Goal: Task Accomplishment & Management: Use online tool/utility

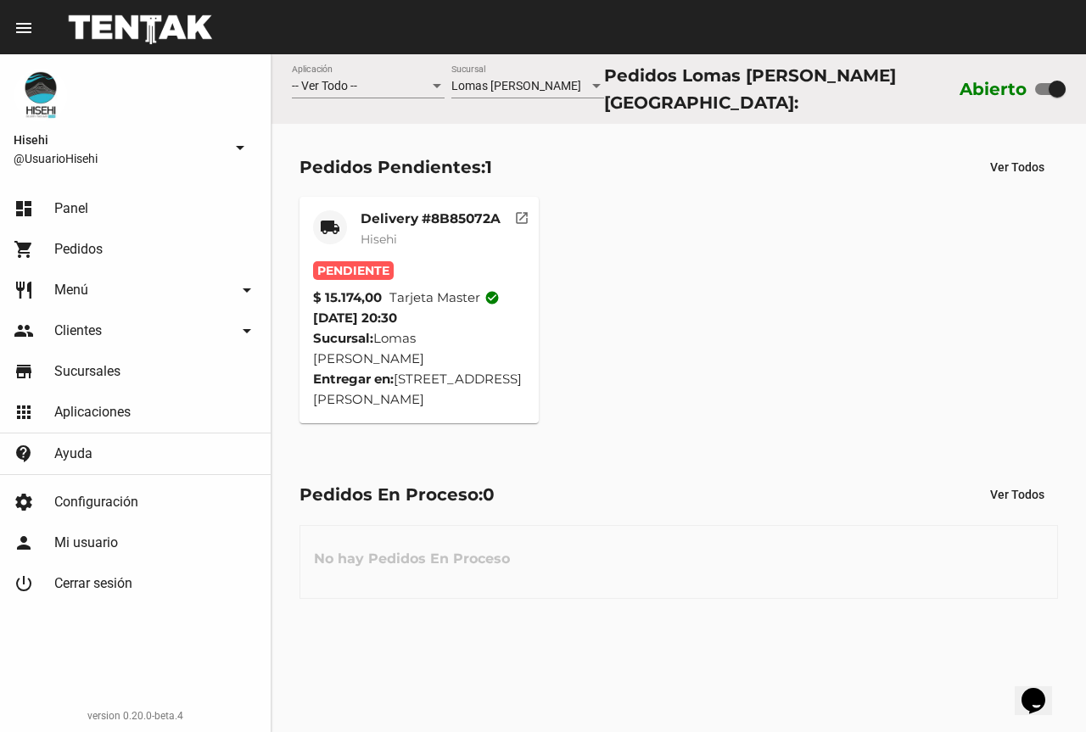
click at [316, 243] on mat-card-header "local_shipping Delivery #8B85072A Hisehi" at bounding box center [419, 235] width 213 height 51
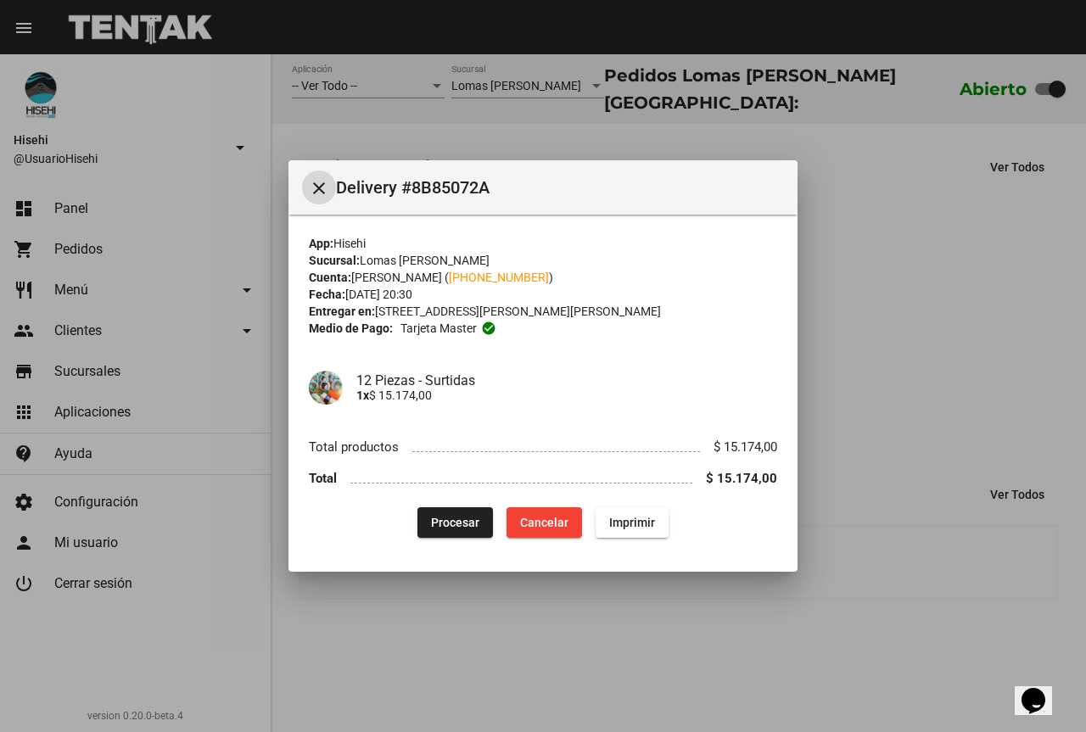
click at [438, 529] on span "Procesar" at bounding box center [455, 523] width 48 height 14
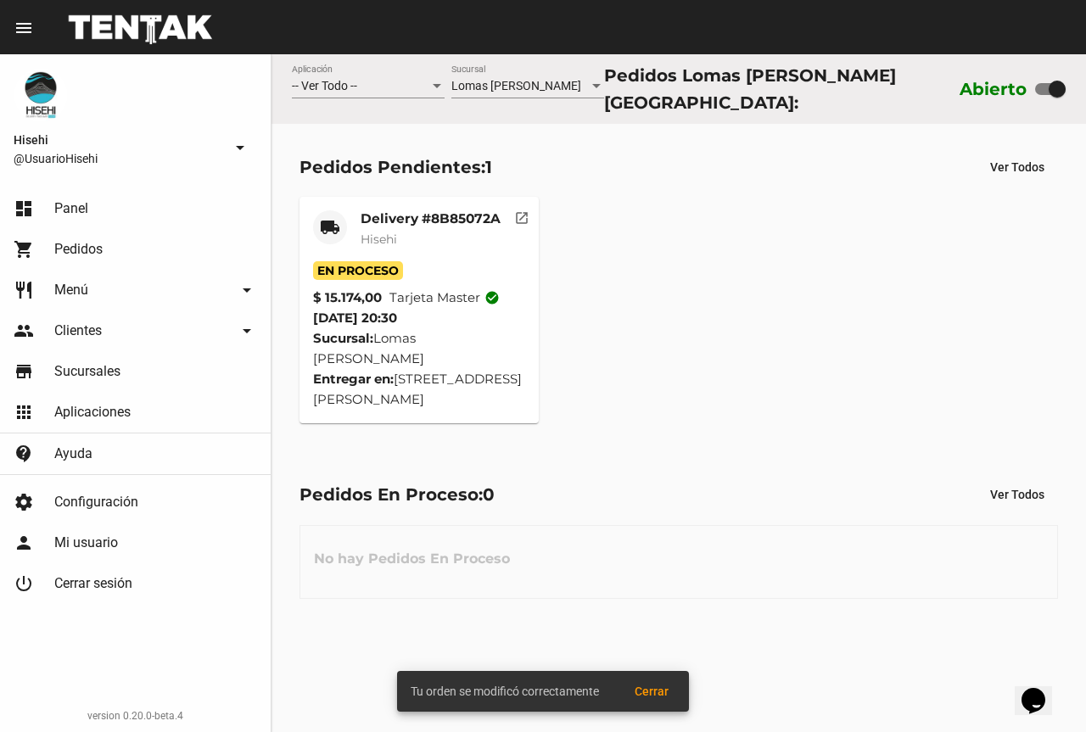
click at [384, 220] on mat-card-title "Delivery #8B85072A" at bounding box center [430, 218] width 140 height 17
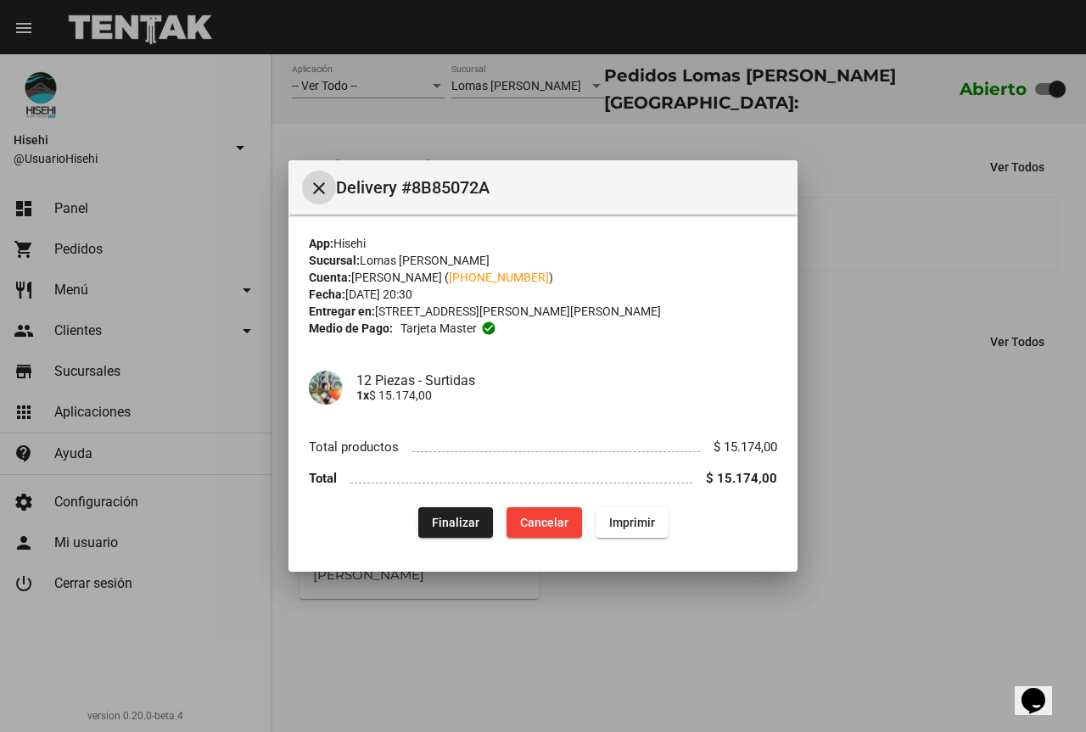
click at [547, 129] on div at bounding box center [543, 366] width 1086 height 732
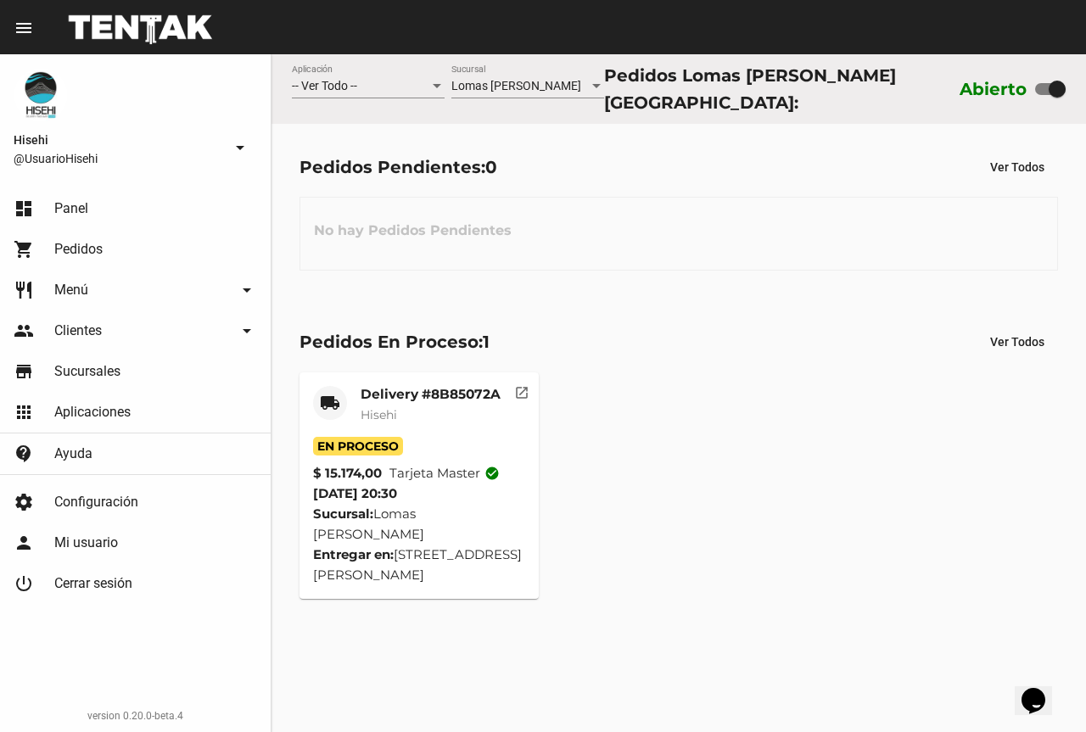
click at [433, 415] on mat-card-subtitle "Hisehi" at bounding box center [430, 414] width 140 height 17
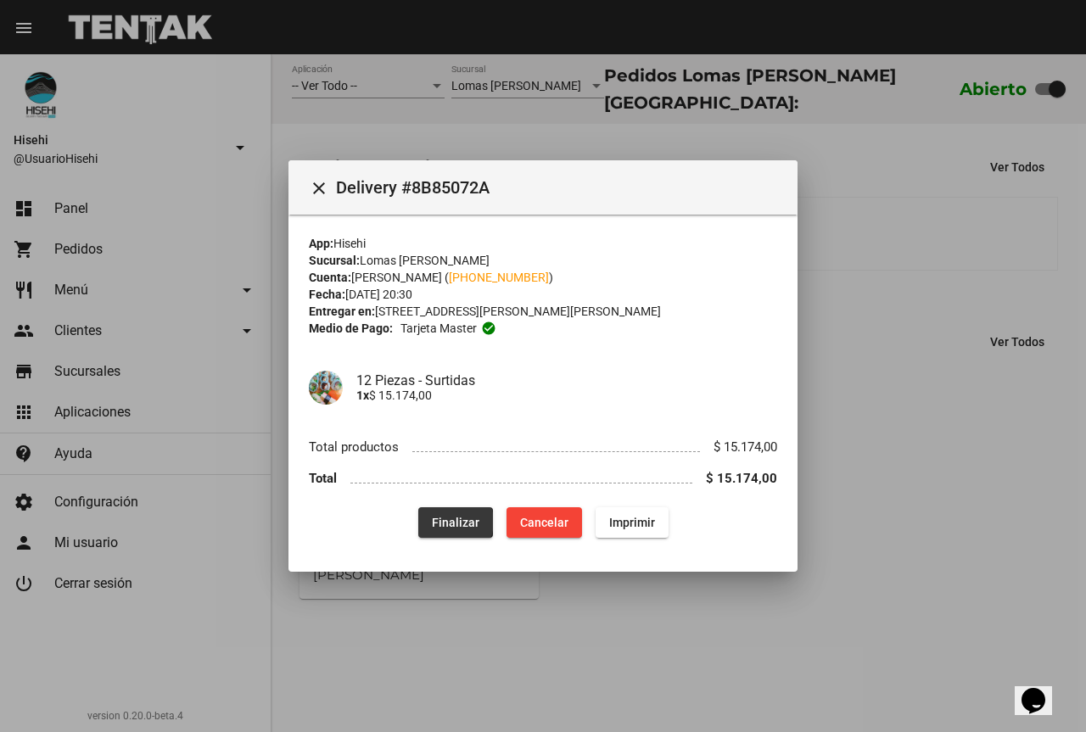
click at [451, 524] on span "Finalizar" at bounding box center [455, 523] width 47 height 14
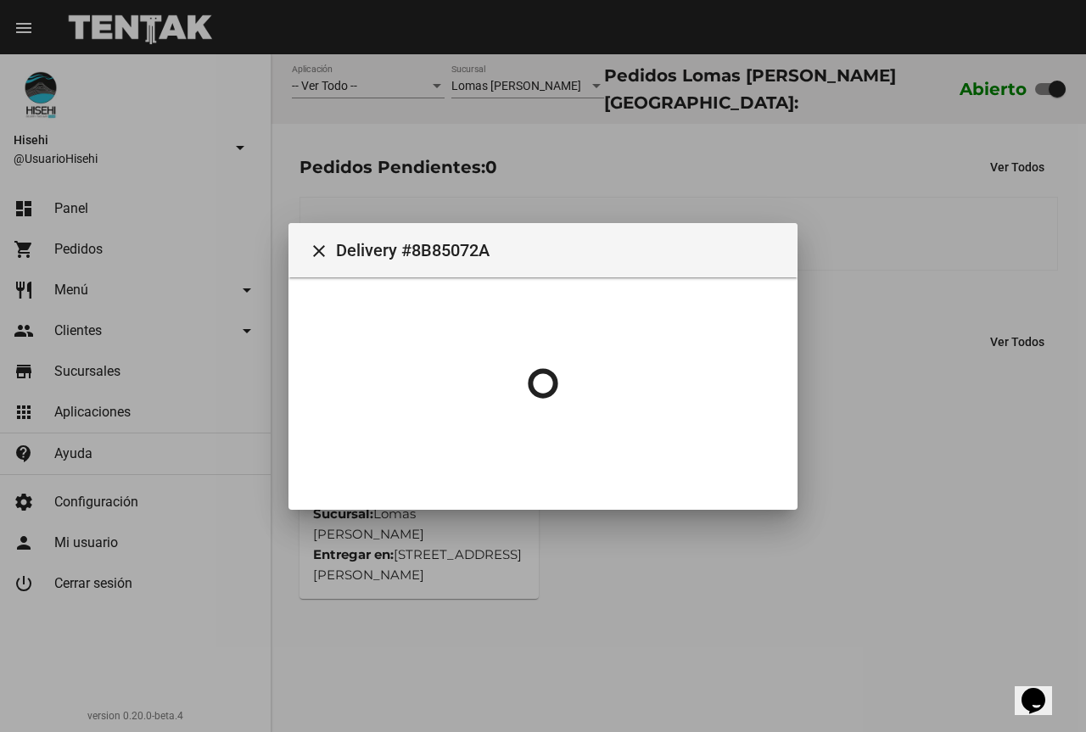
click at [854, 207] on div at bounding box center [543, 366] width 1086 height 732
